Goal: Book appointment/travel/reservation

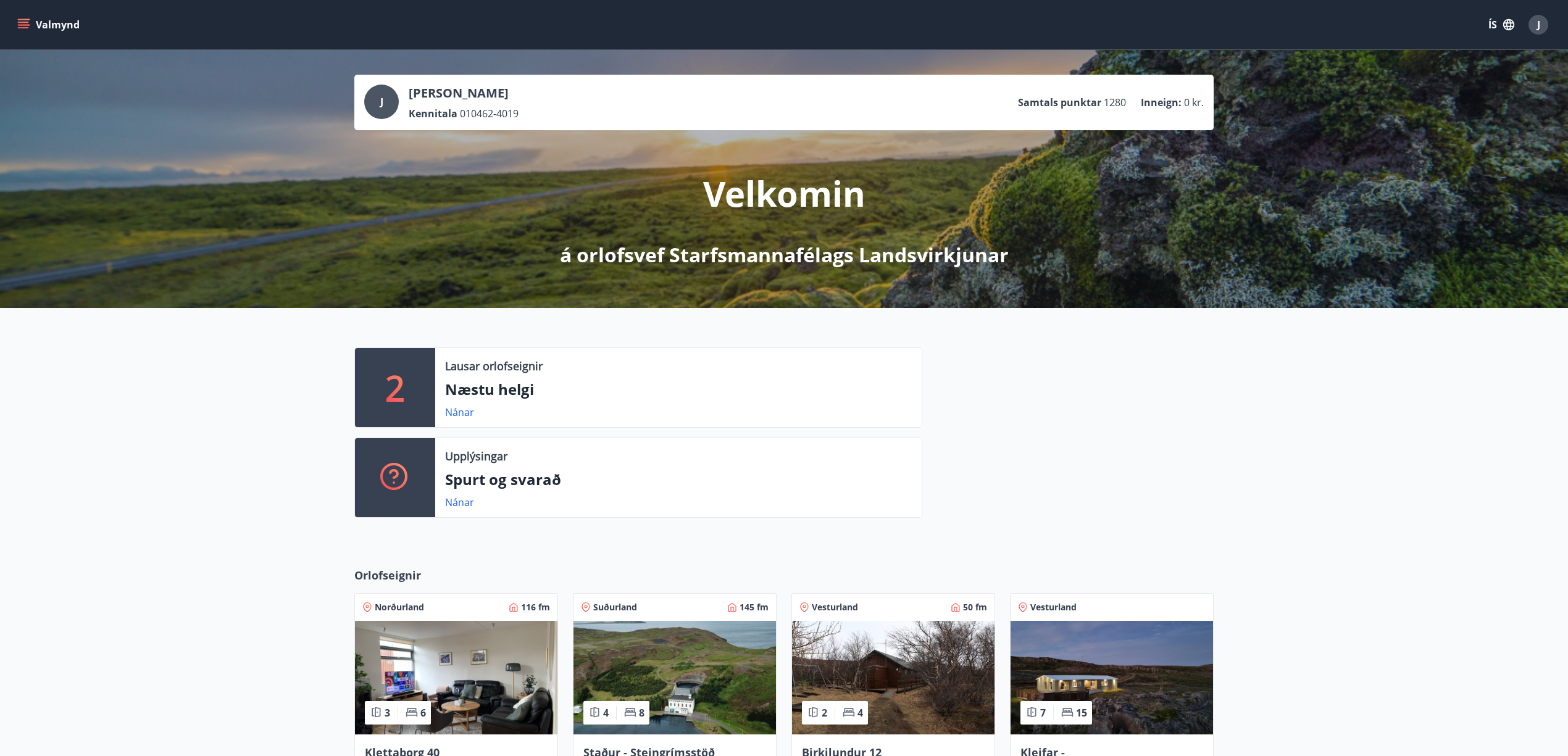
click at [23, 22] on icon "menu" at bounding box center [24, 22] width 11 height 2
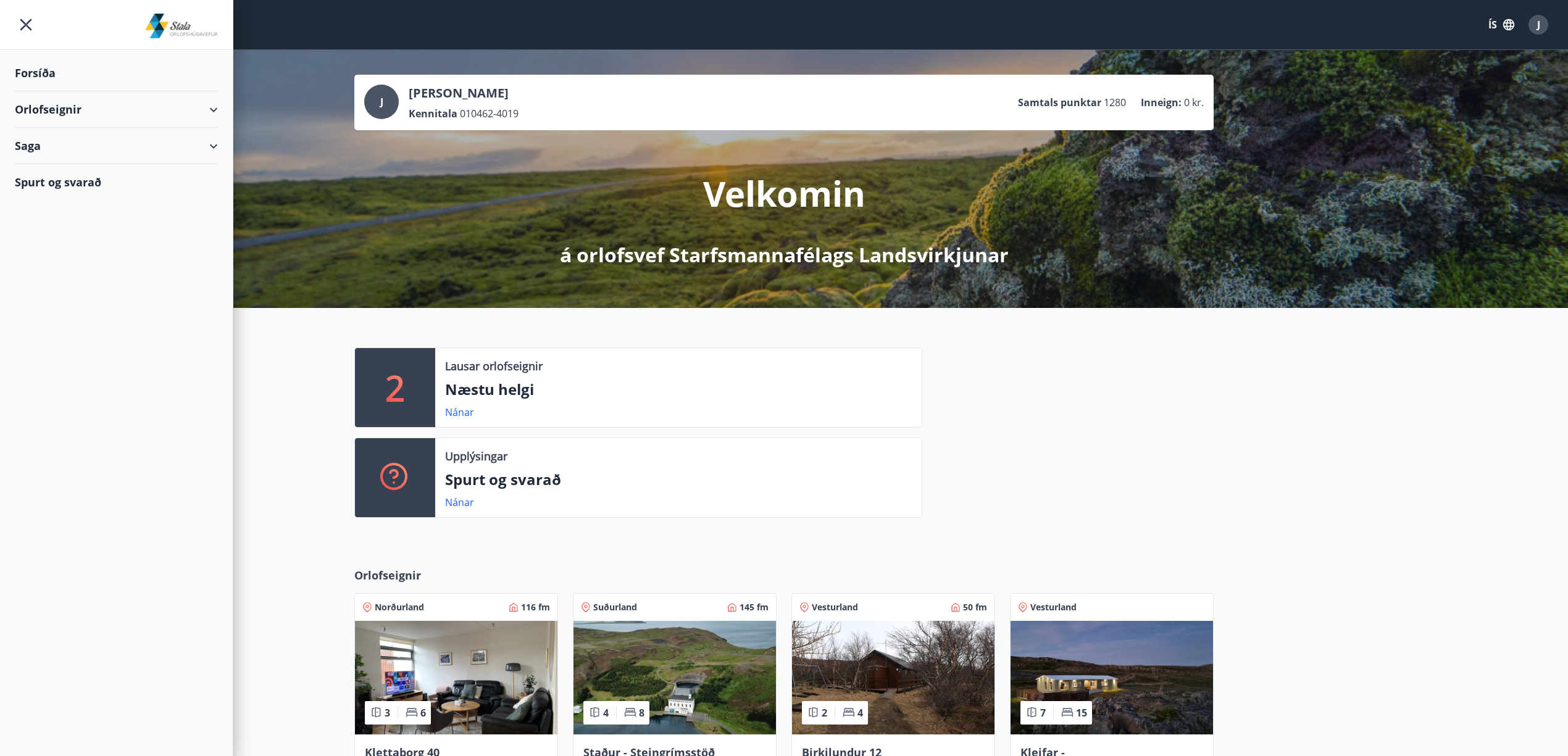
click at [38, 105] on div "Orlofseignir" at bounding box center [117, 109] width 203 height 36
click at [46, 138] on div "Framboð" at bounding box center [117, 140] width 184 height 26
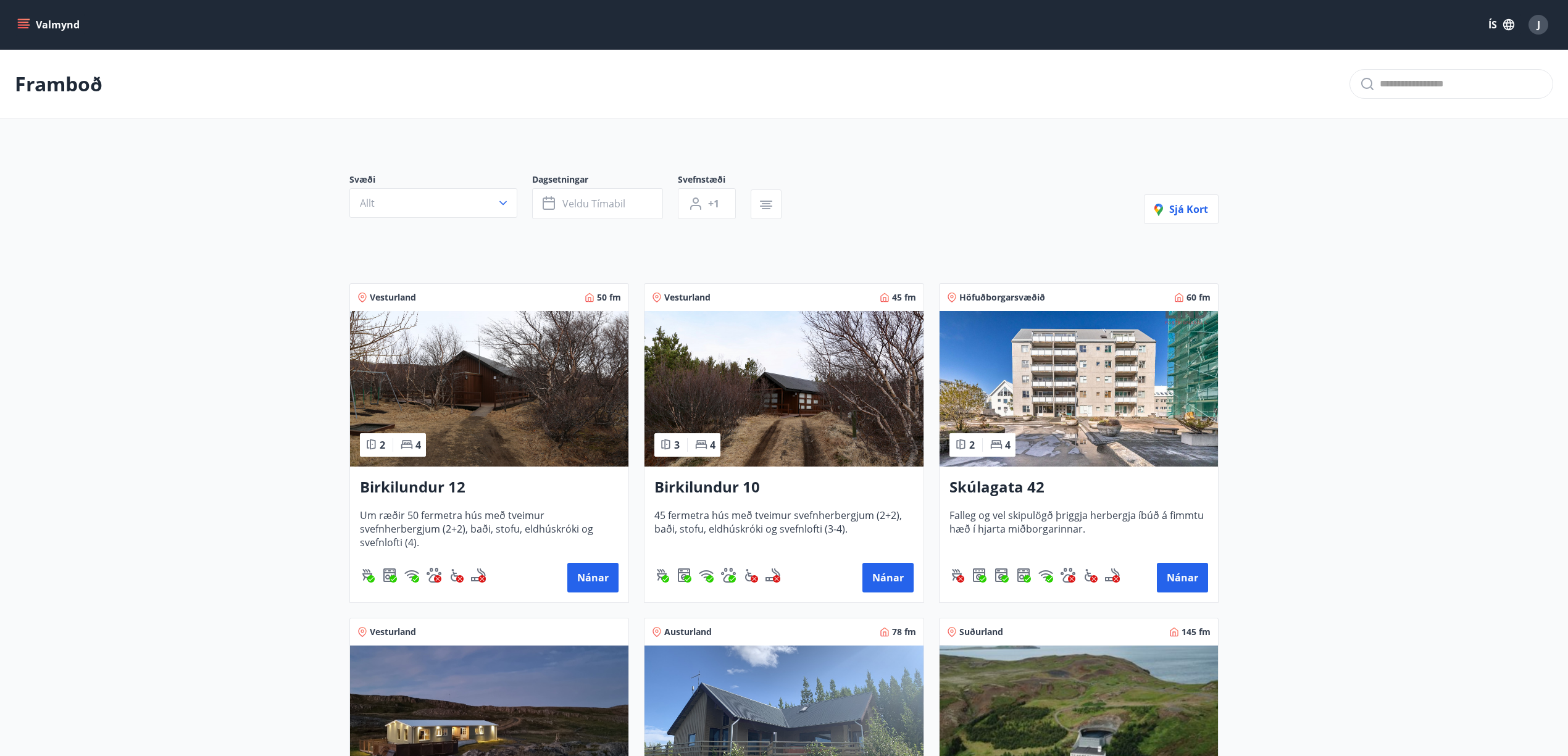
click at [25, 26] on icon "menu" at bounding box center [24, 24] width 12 height 12
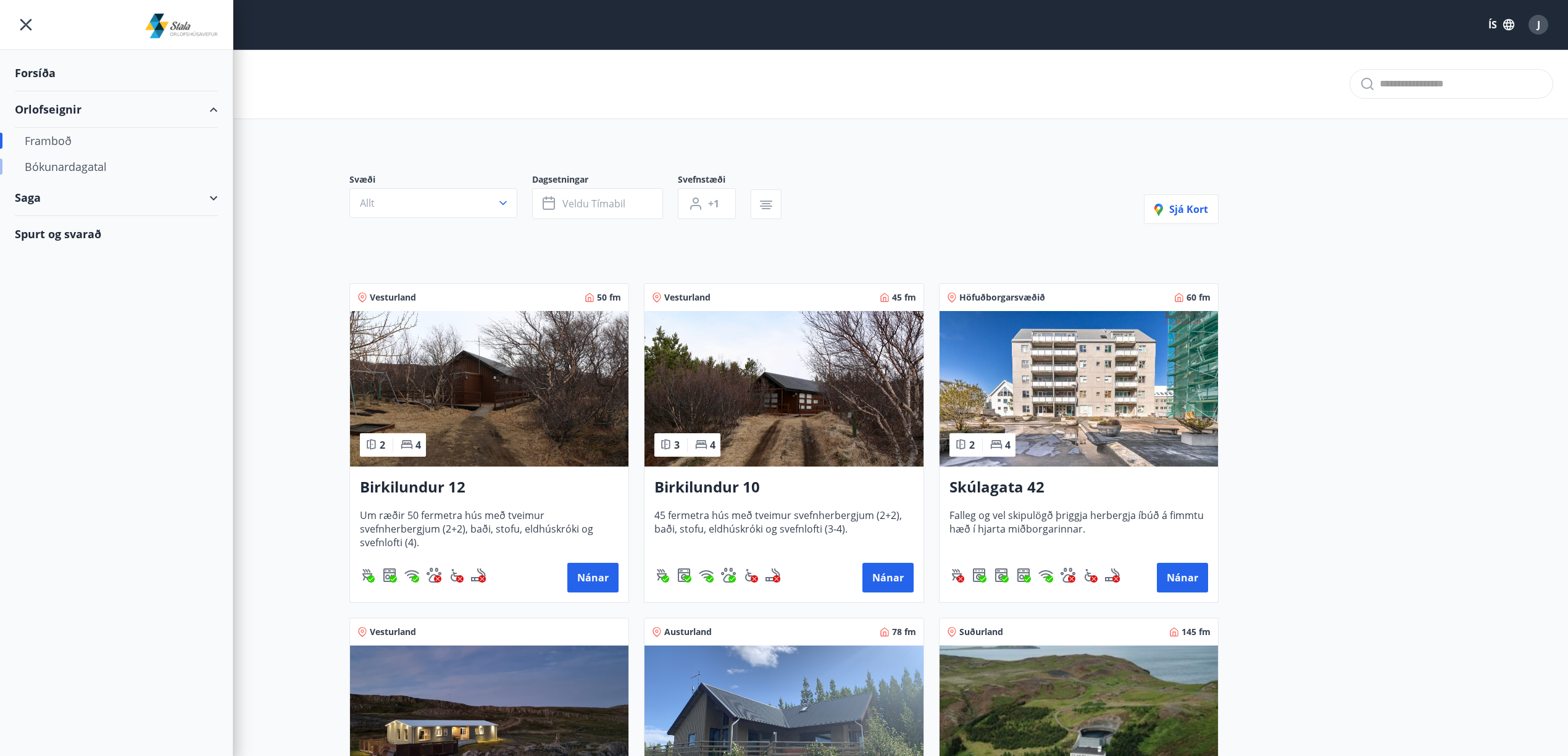
click at [68, 164] on div "Bókunardagatal" at bounding box center [117, 167] width 184 height 26
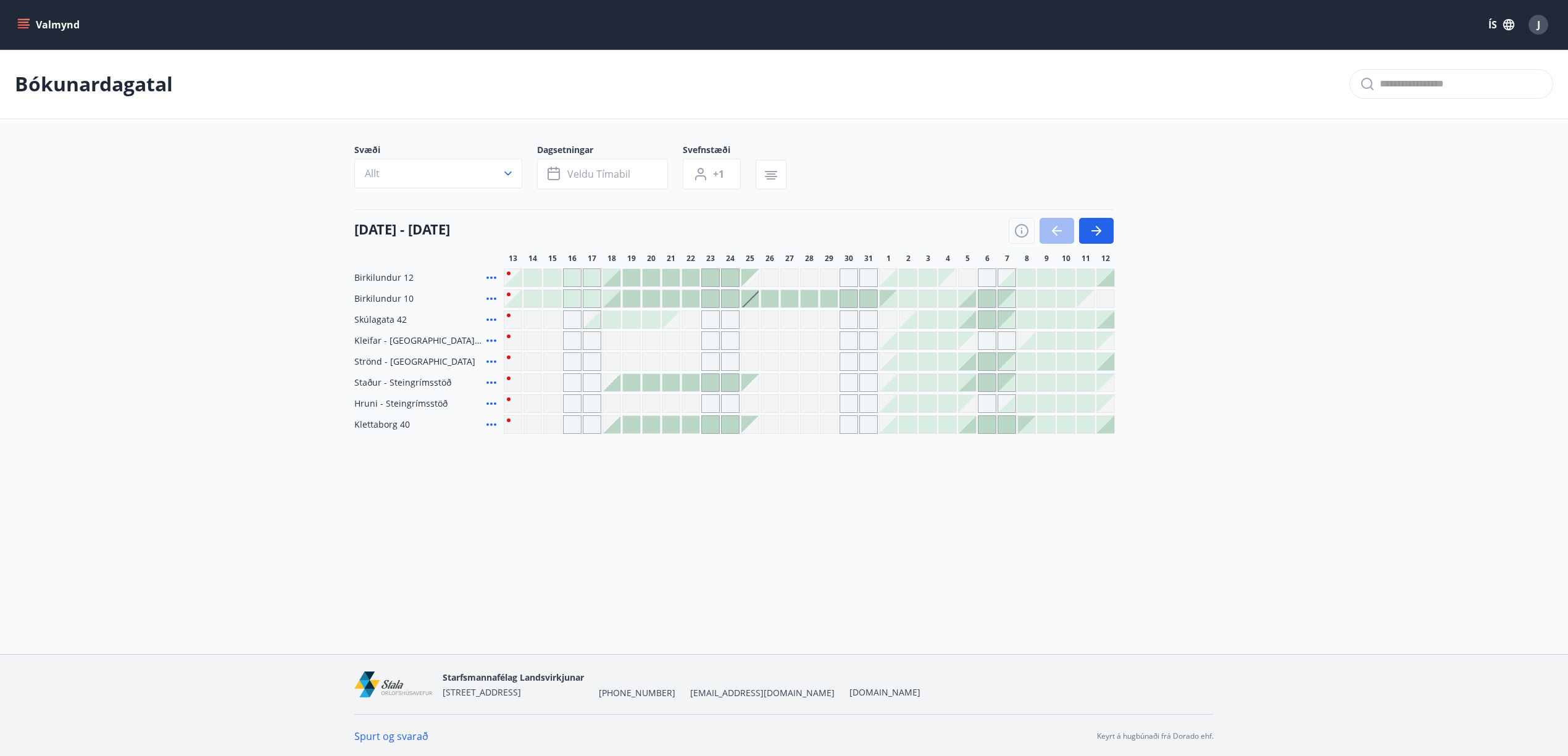
click at [614, 299] on div at bounding box center [611, 298] width 17 height 17
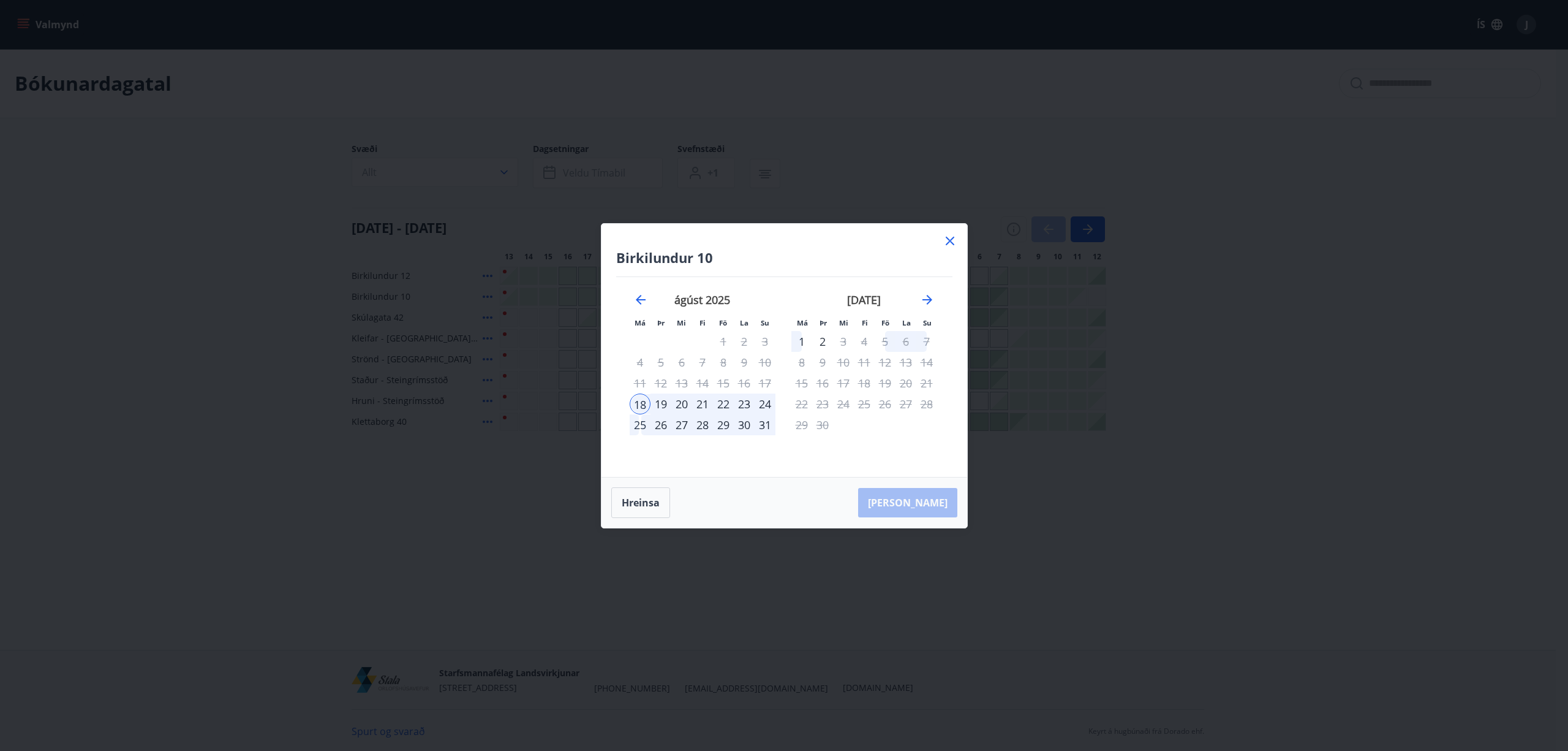
click at [633, 422] on div "25" at bounding box center [641, 425] width 21 height 21
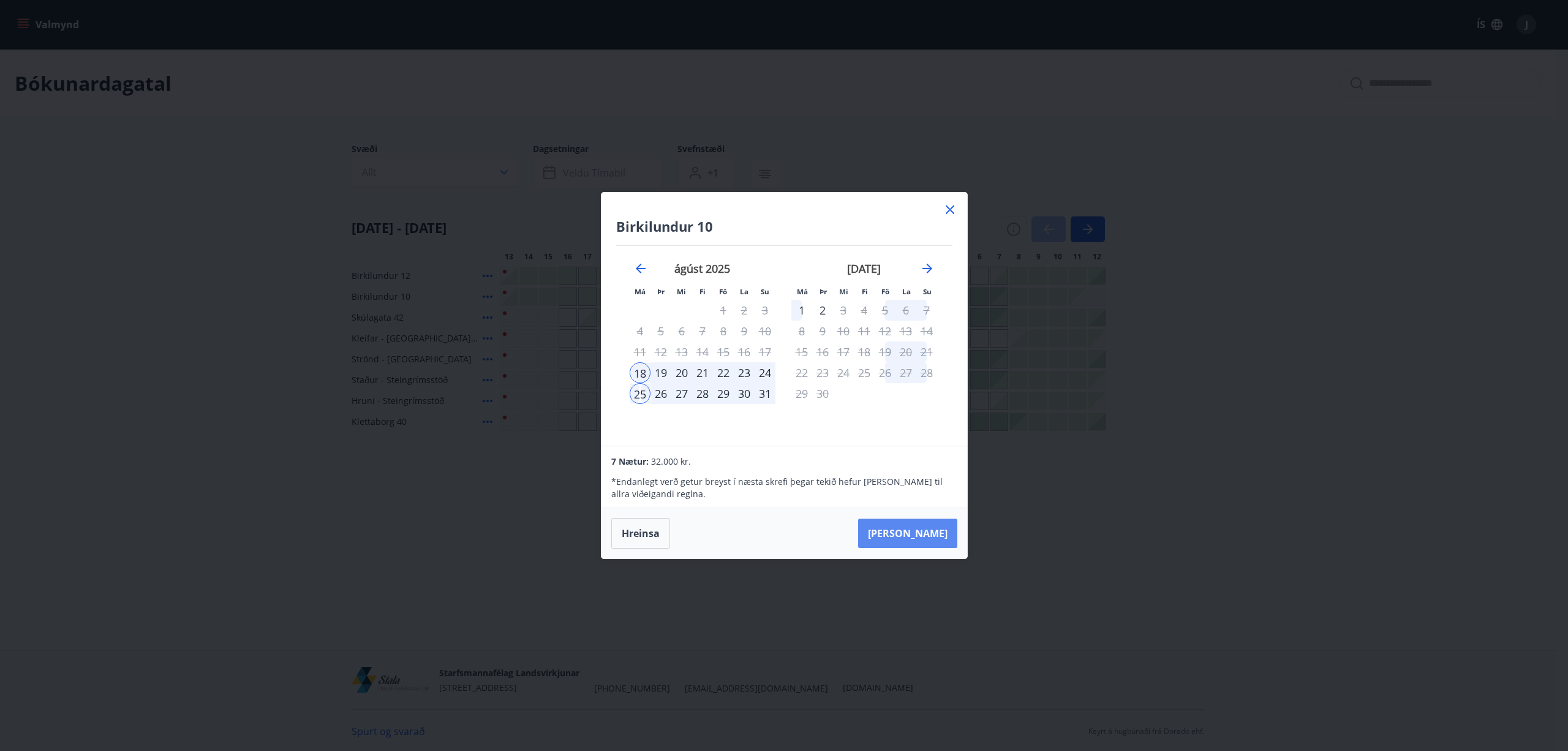
click at [919, 525] on button "[PERSON_NAME]" at bounding box center [908, 533] width 99 height 29
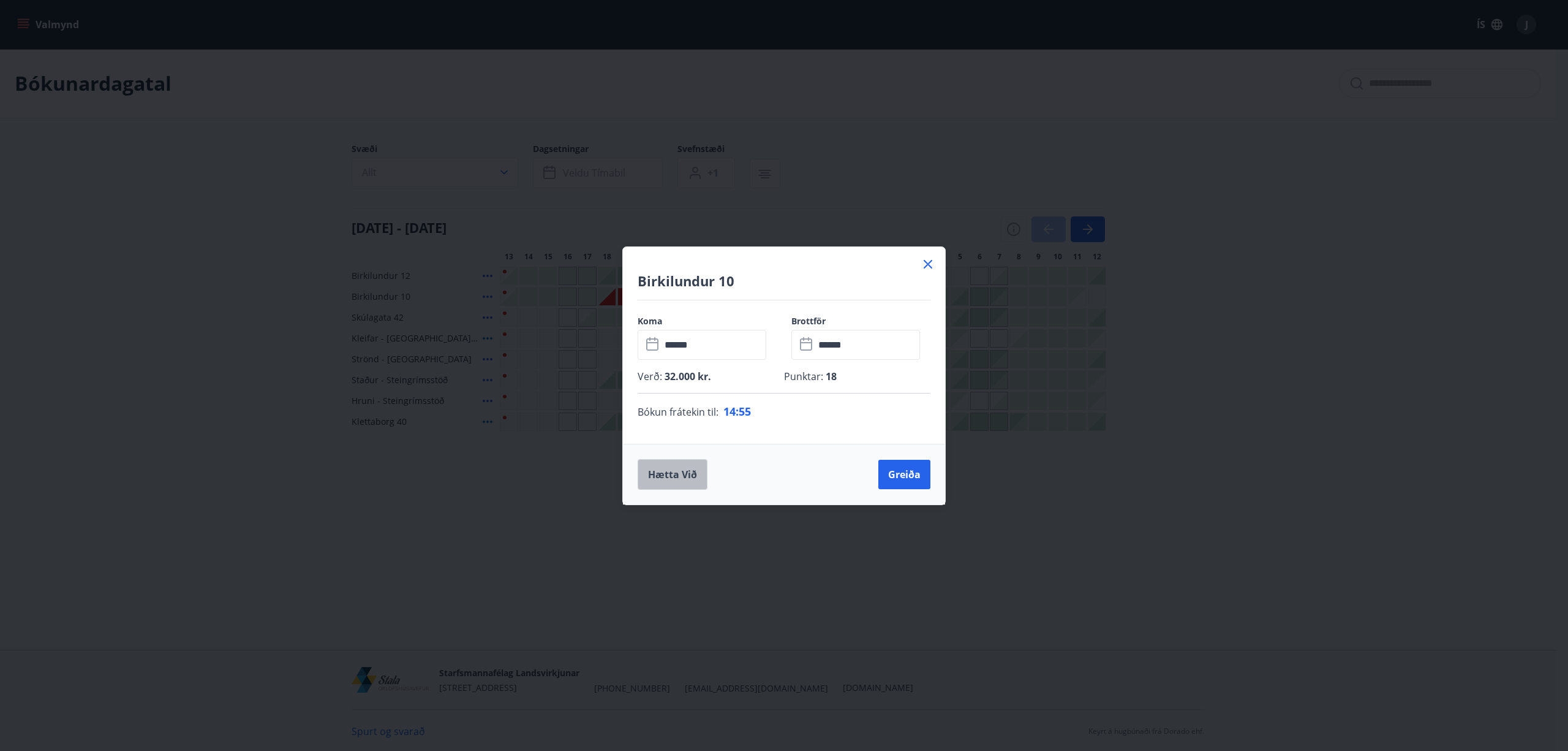
click at [685, 472] on button "Hætta við" at bounding box center [672, 475] width 70 height 31
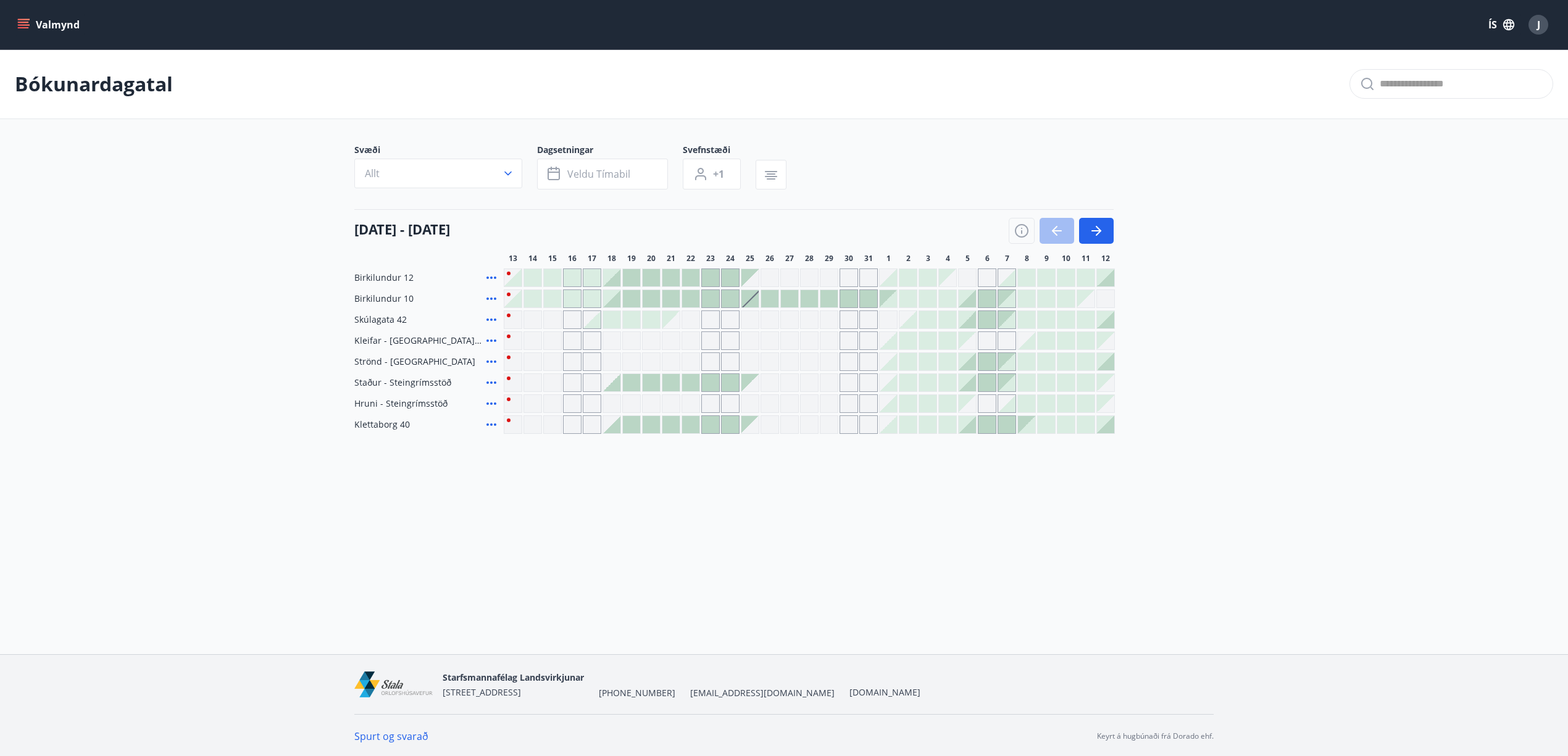
click at [532, 275] on div at bounding box center [533, 278] width 17 height 17
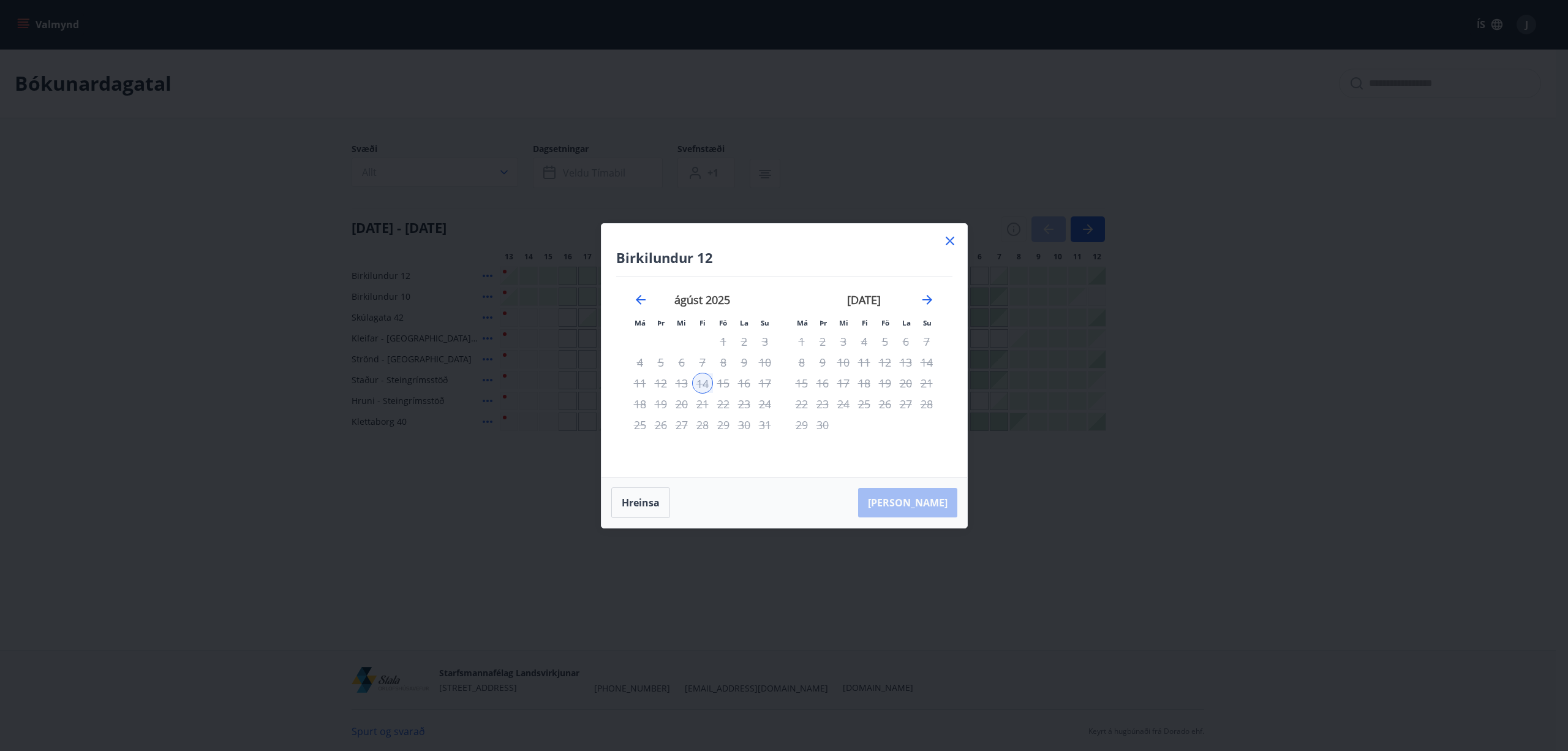
click at [956, 234] on icon at bounding box center [950, 241] width 15 height 15
